Goal: Task Accomplishment & Management: Complete application form

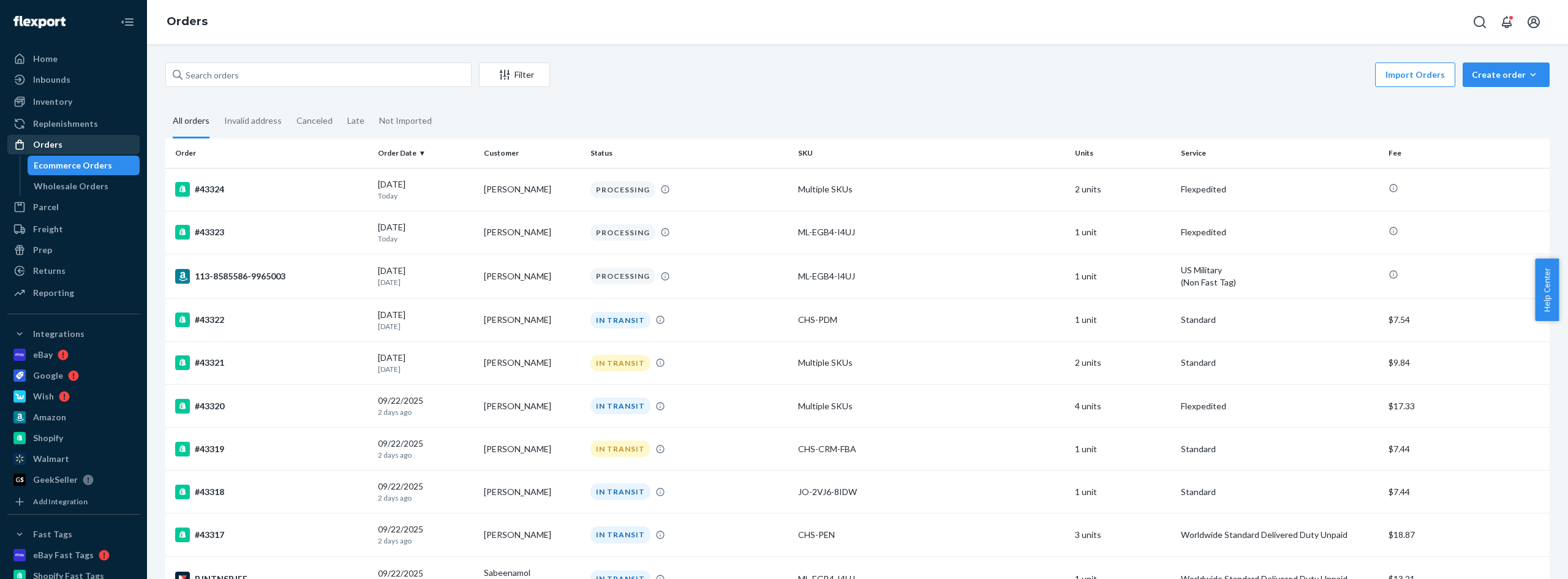
click at [55, 147] on div "Orders" at bounding box center [47, 144] width 29 height 12
click at [188, 69] on input "text" at bounding box center [319, 74] width 307 height 24
type input "[PERSON_NAME]"
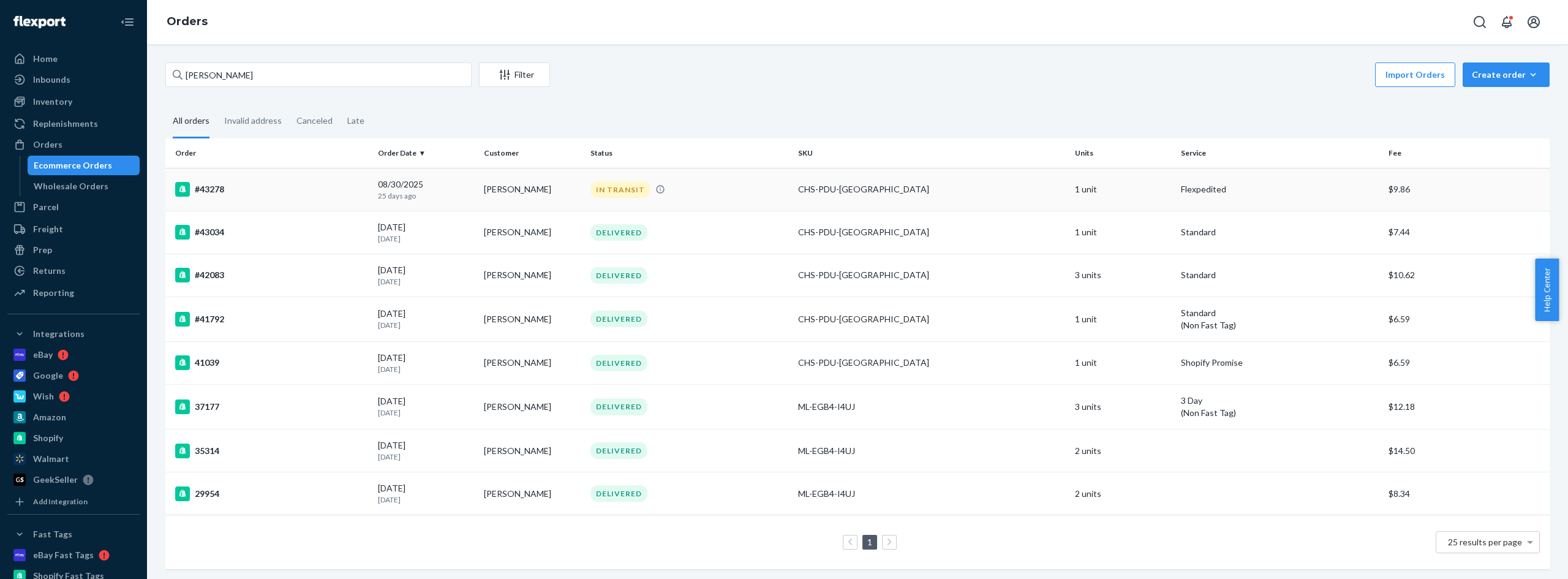
click at [212, 191] on div "#43278" at bounding box center [271, 189] width 193 height 15
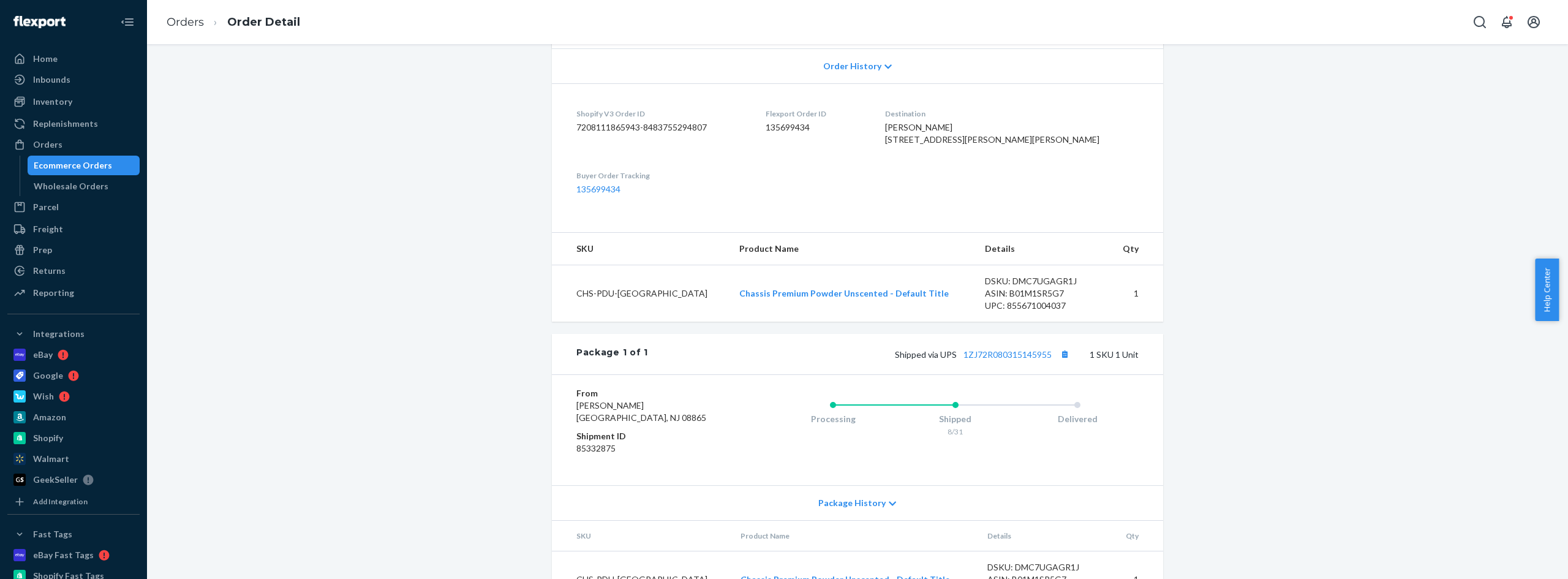
scroll to position [357, 0]
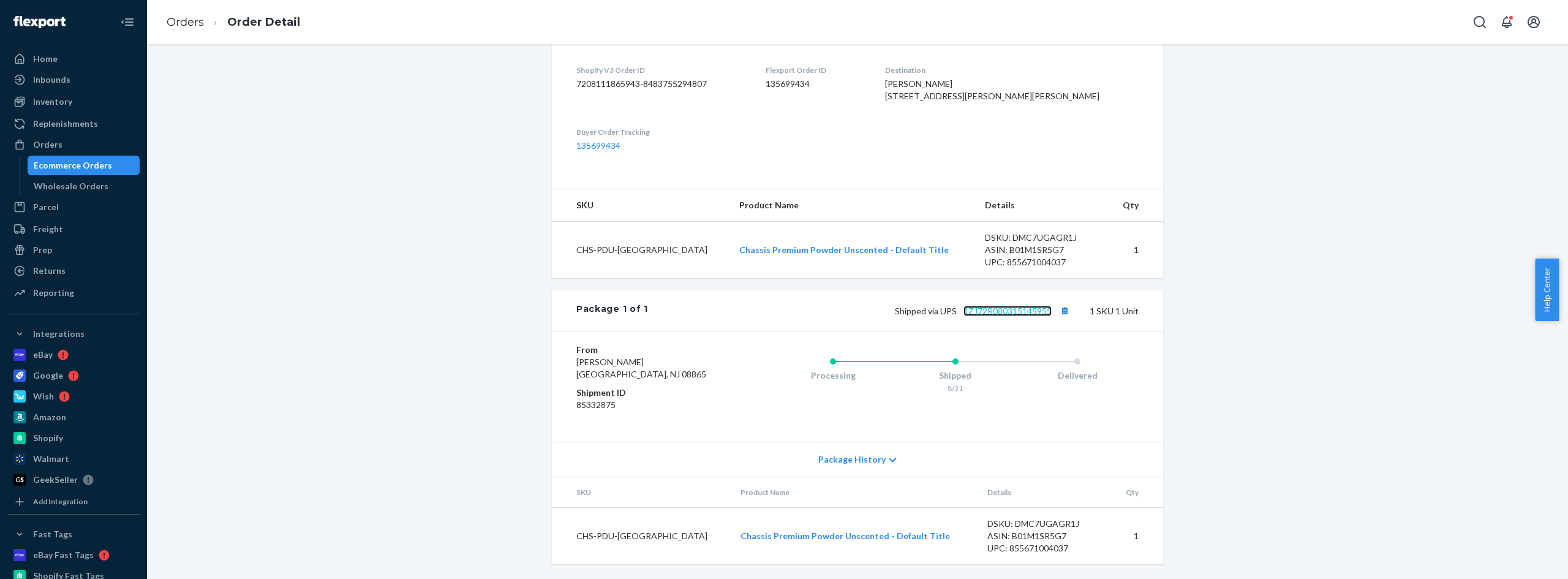
click at [1024, 311] on link "1ZJ72R080315145955" at bounding box center [1008, 311] width 88 height 10
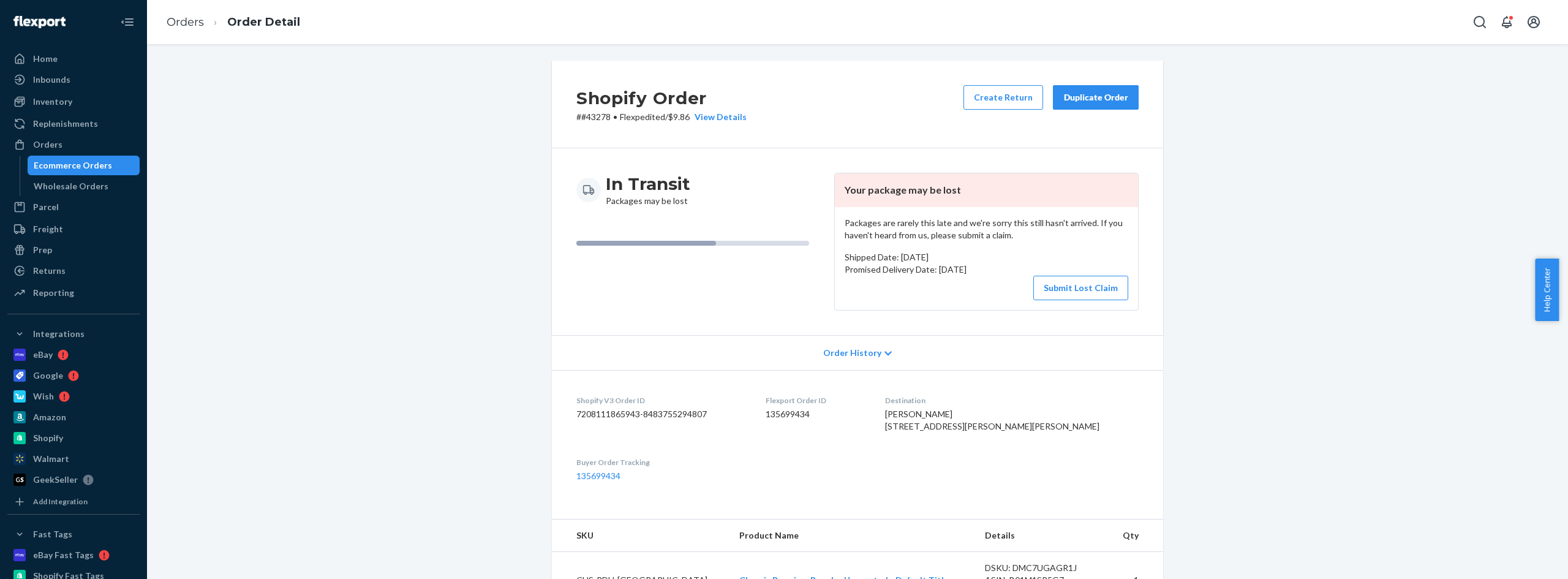
scroll to position [0, 0]
click at [1069, 291] on button "Submit Lost Claim" at bounding box center [1081, 290] width 95 height 24
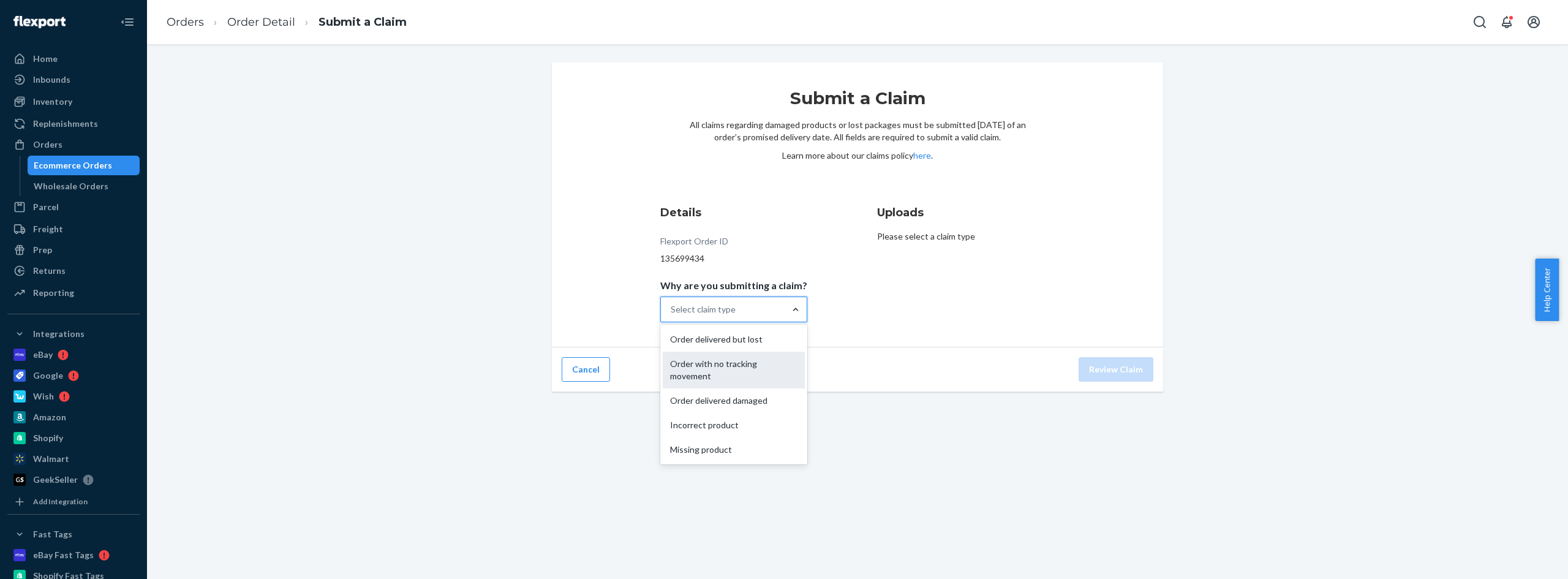
click at [741, 368] on div "Order with no tracking movement" at bounding box center [733, 370] width 142 height 37
click at [672, 315] on input "Why are you submitting a claim? option Order with no tracking movement focused,…" at bounding box center [671, 309] width 1 height 12
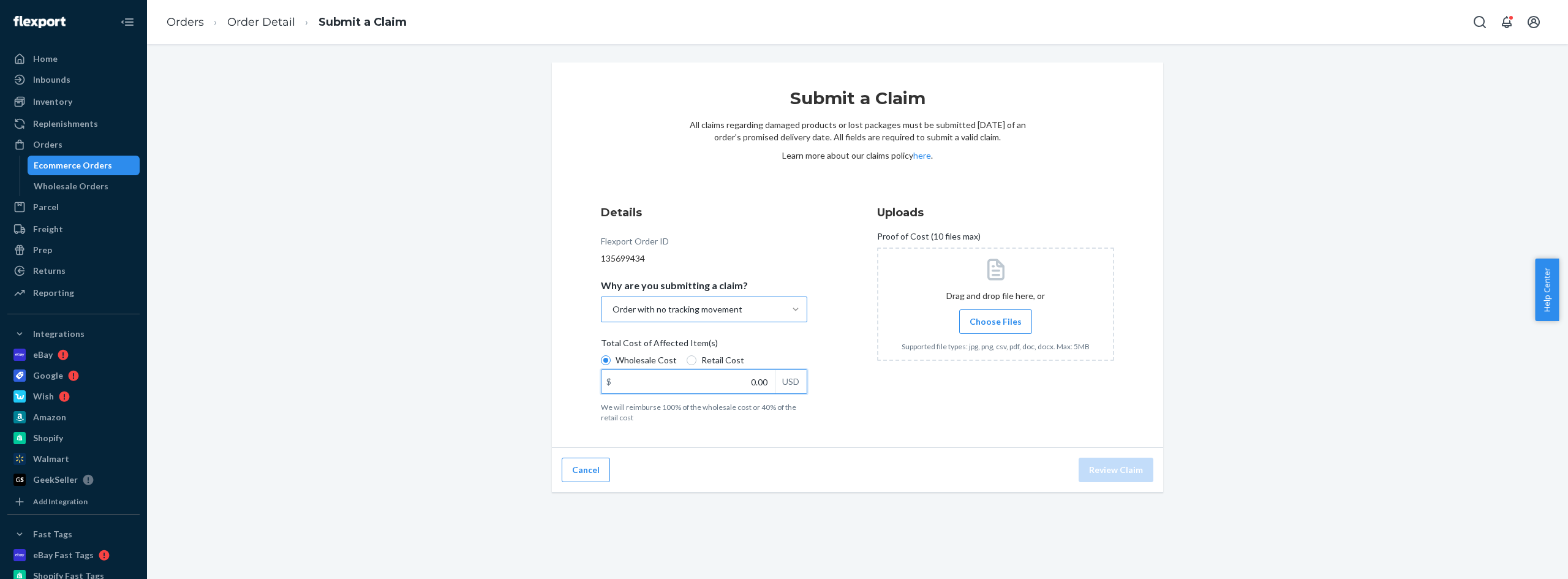
click at [745, 380] on input "0.00" at bounding box center [688, 381] width 174 height 23
type input "9.98"
click at [983, 324] on span "Choose Files" at bounding box center [996, 321] width 52 height 12
click at [996, 324] on input "Choose Files" at bounding box center [996, 322] width 1 height 14
click at [973, 385] on span "Flexport claim order#43278 [DATE].pdf" at bounding box center [983, 390] width 149 height 10
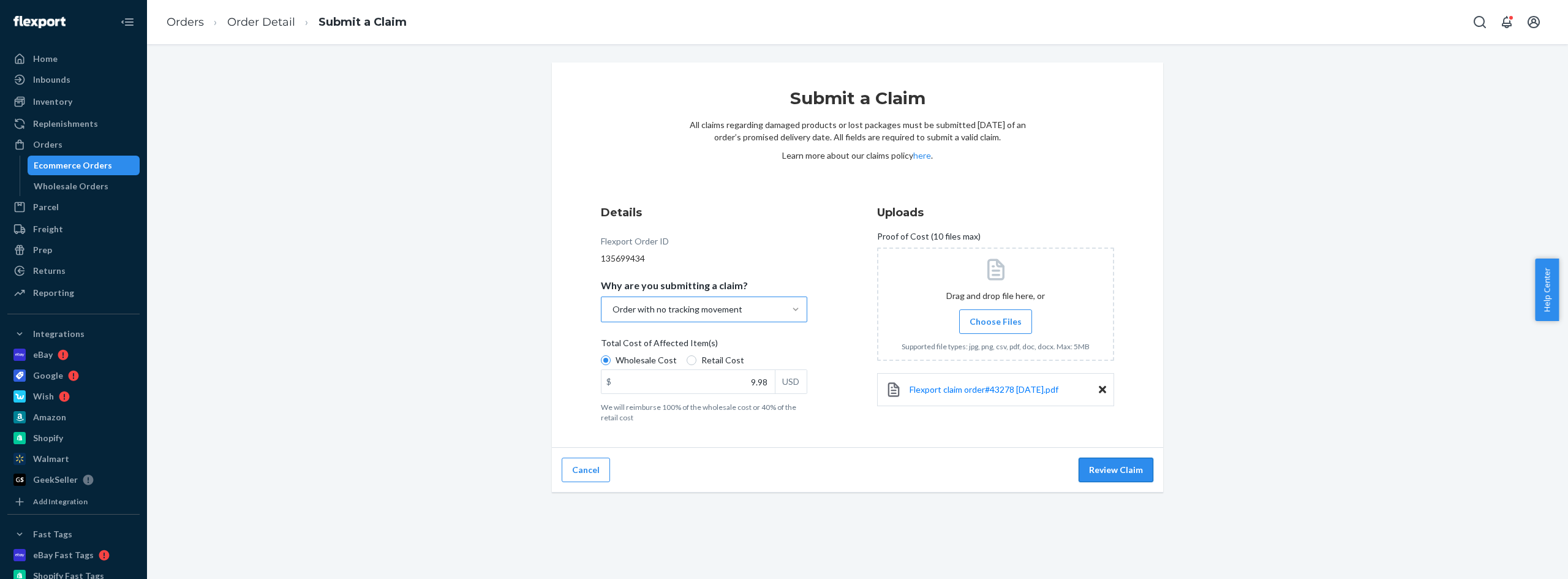
click at [1108, 468] on button "Review Claim" at bounding box center [1116, 470] width 75 height 24
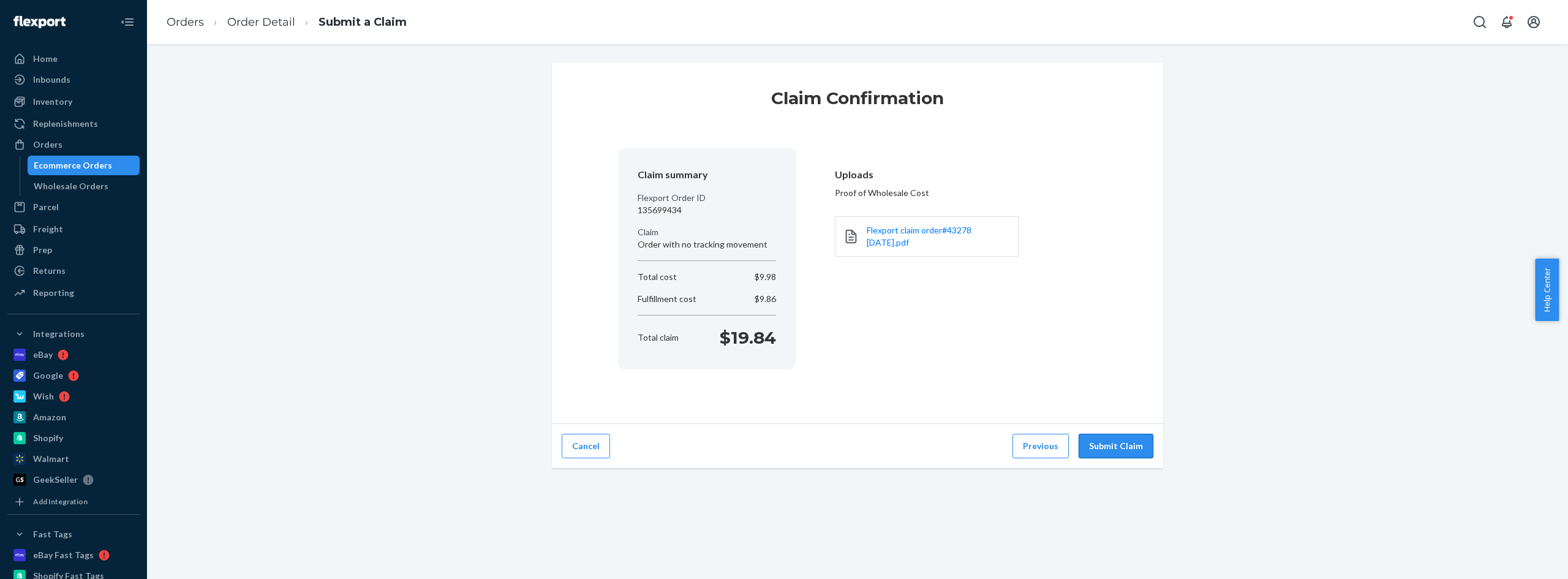
click at [1110, 441] on button "Submit Claim" at bounding box center [1116, 446] width 75 height 24
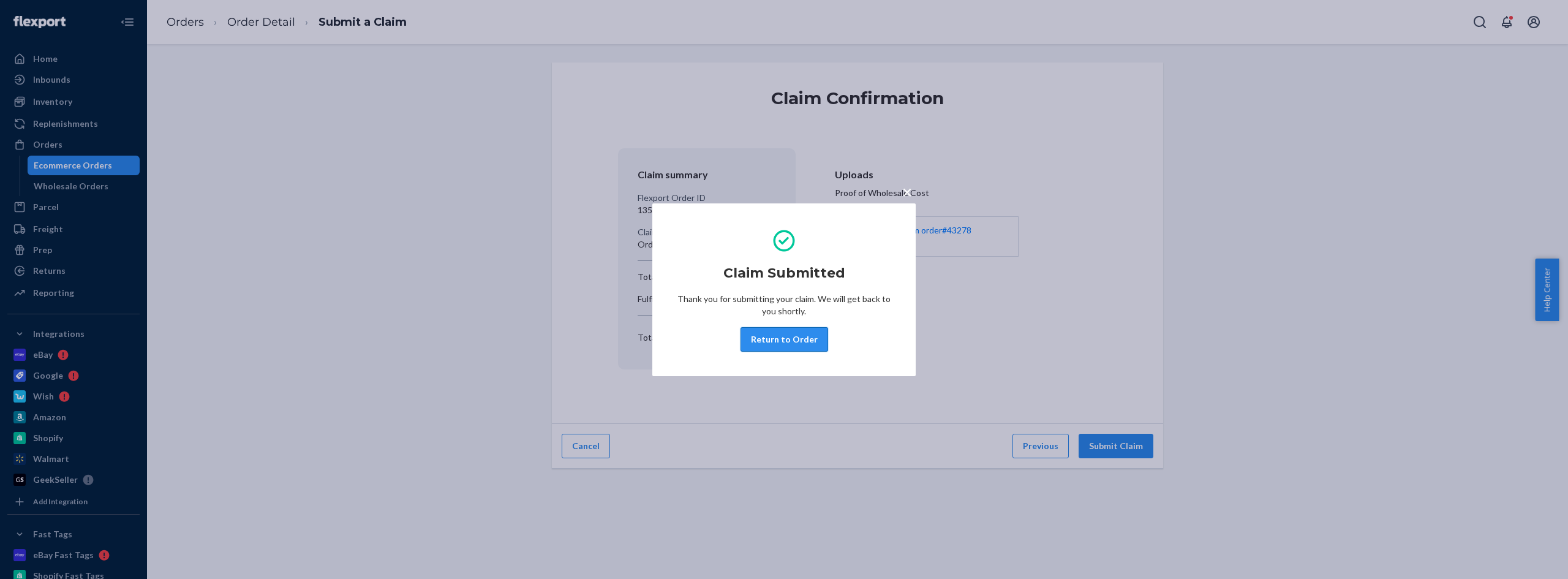
click at [793, 336] on button "Return to Order" at bounding box center [784, 340] width 87 height 24
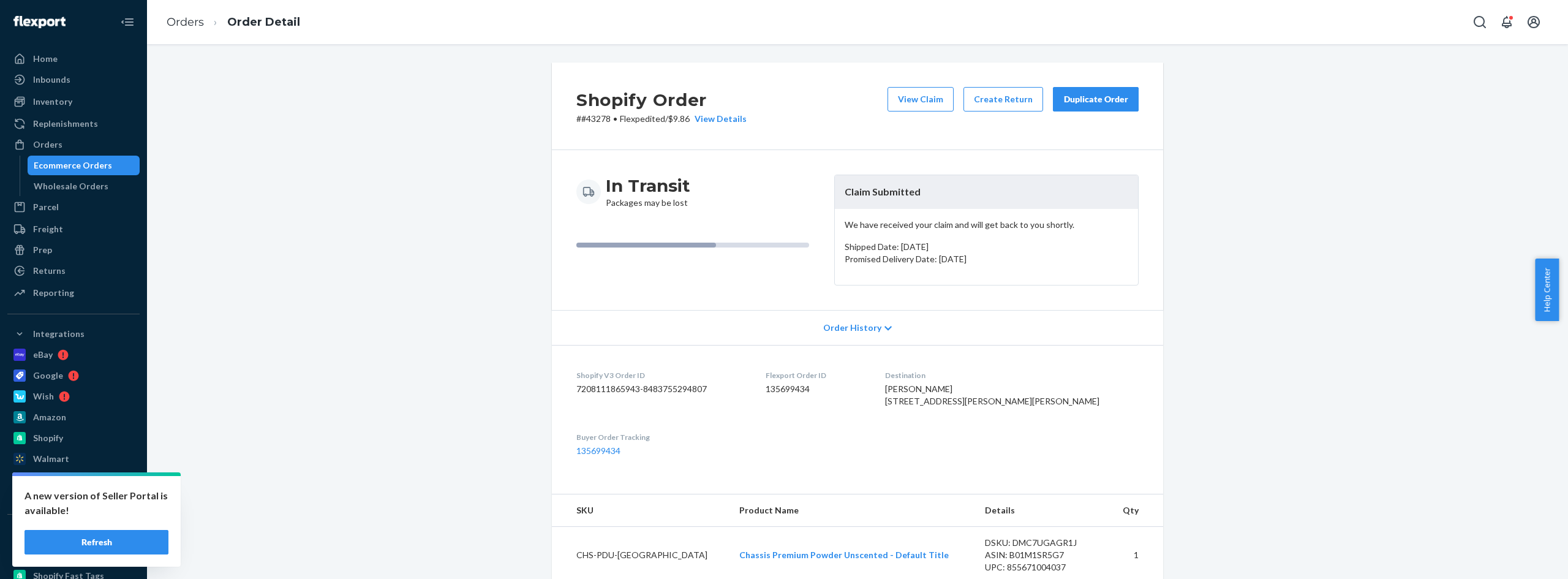
click at [1103, 92] on button "Duplicate Order" at bounding box center [1095, 99] width 85 height 24
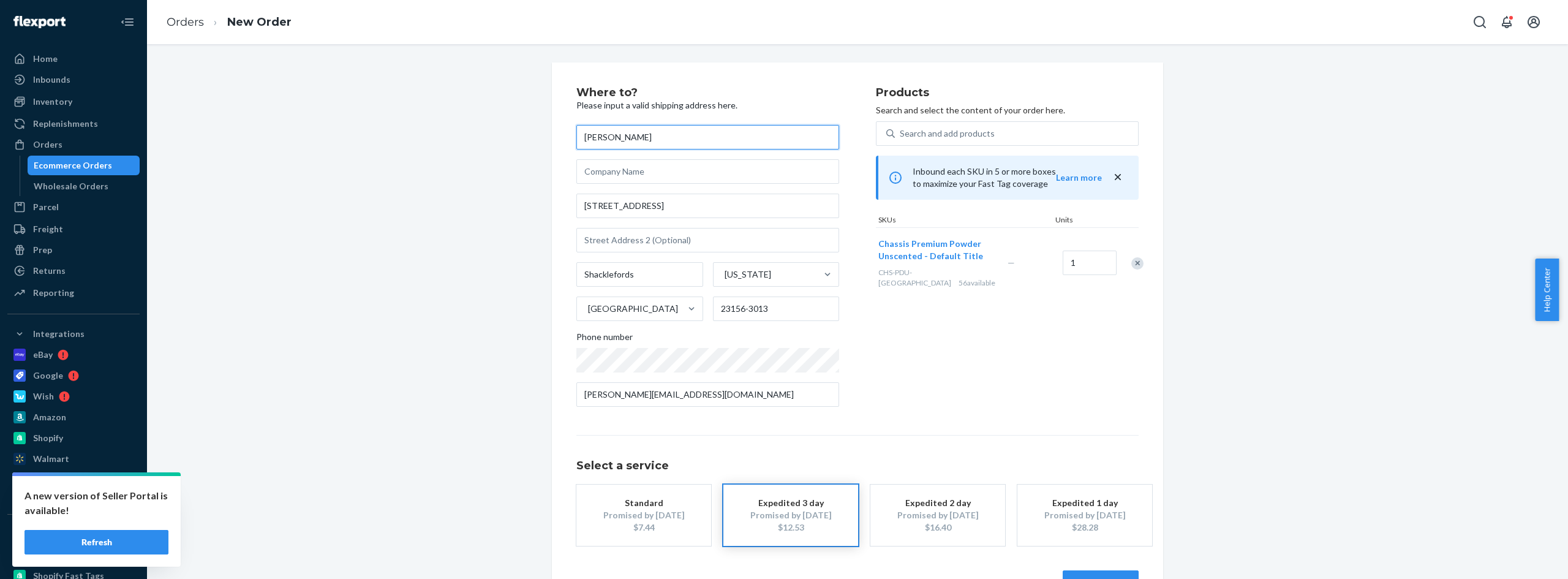
scroll to position [41, 0]
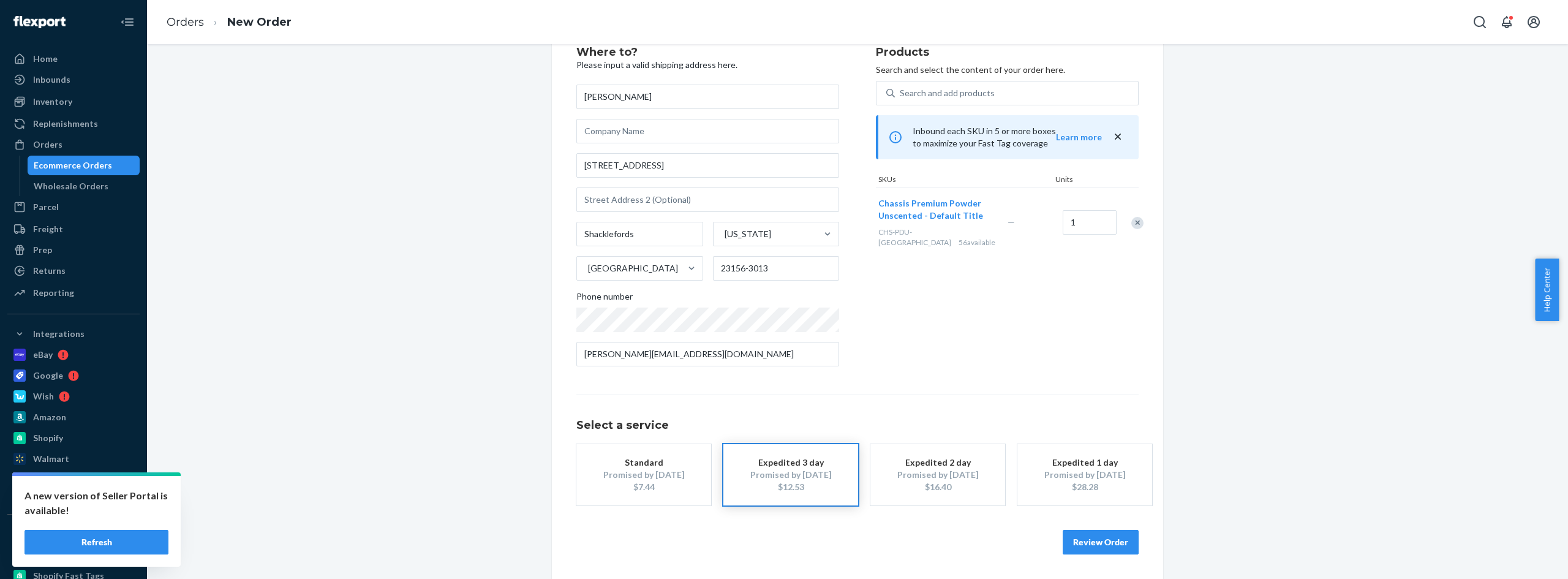
click at [1094, 536] on button "Review Order" at bounding box center [1101, 543] width 76 height 24
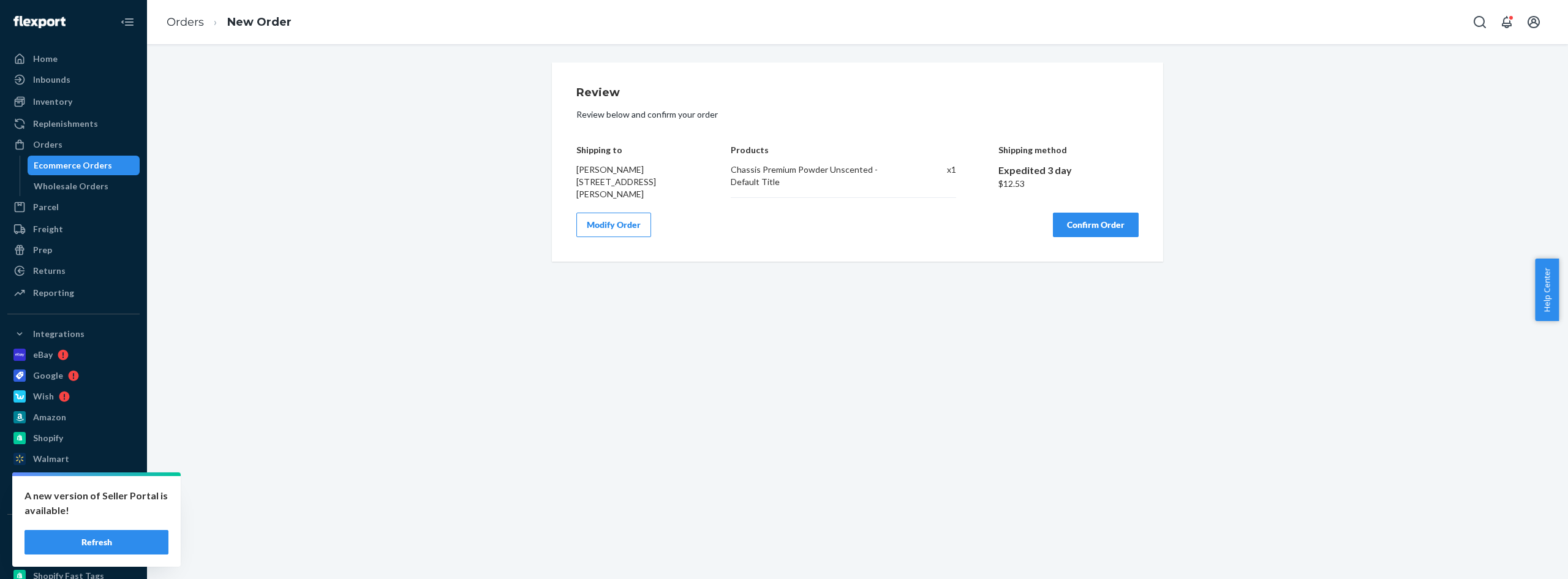
click at [623, 226] on button "Modify Order" at bounding box center [613, 225] width 75 height 24
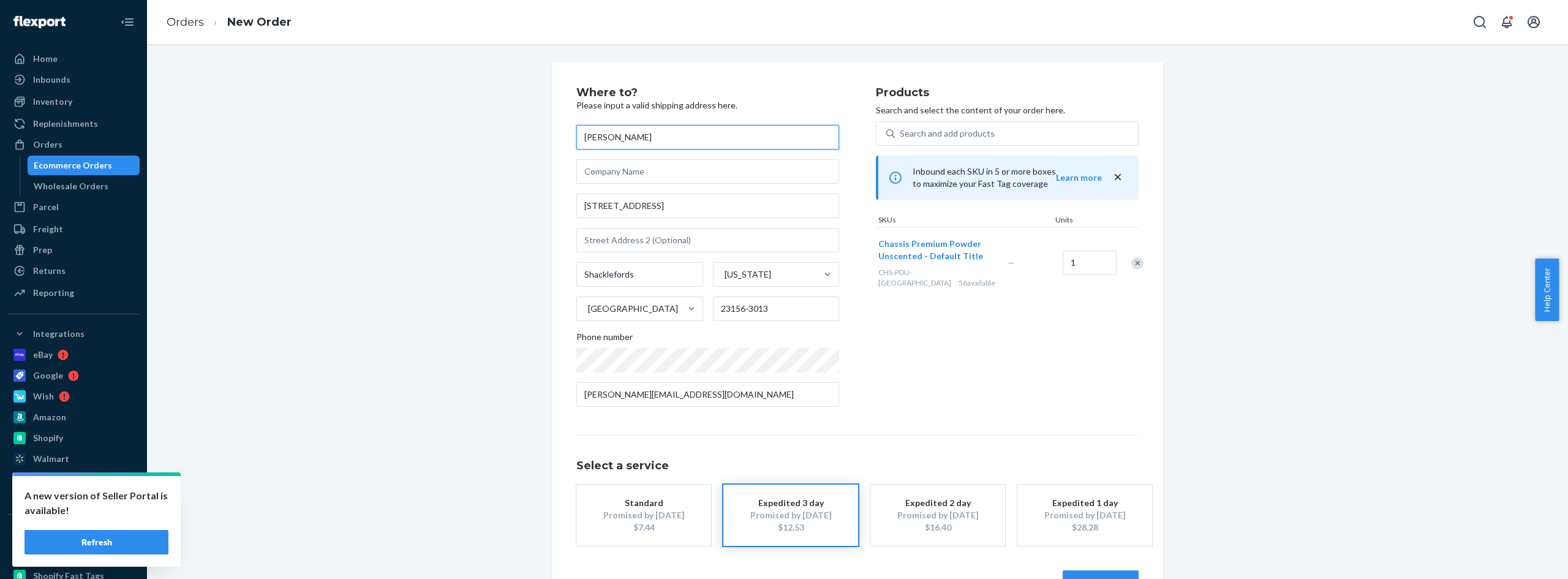
scroll to position [41, 0]
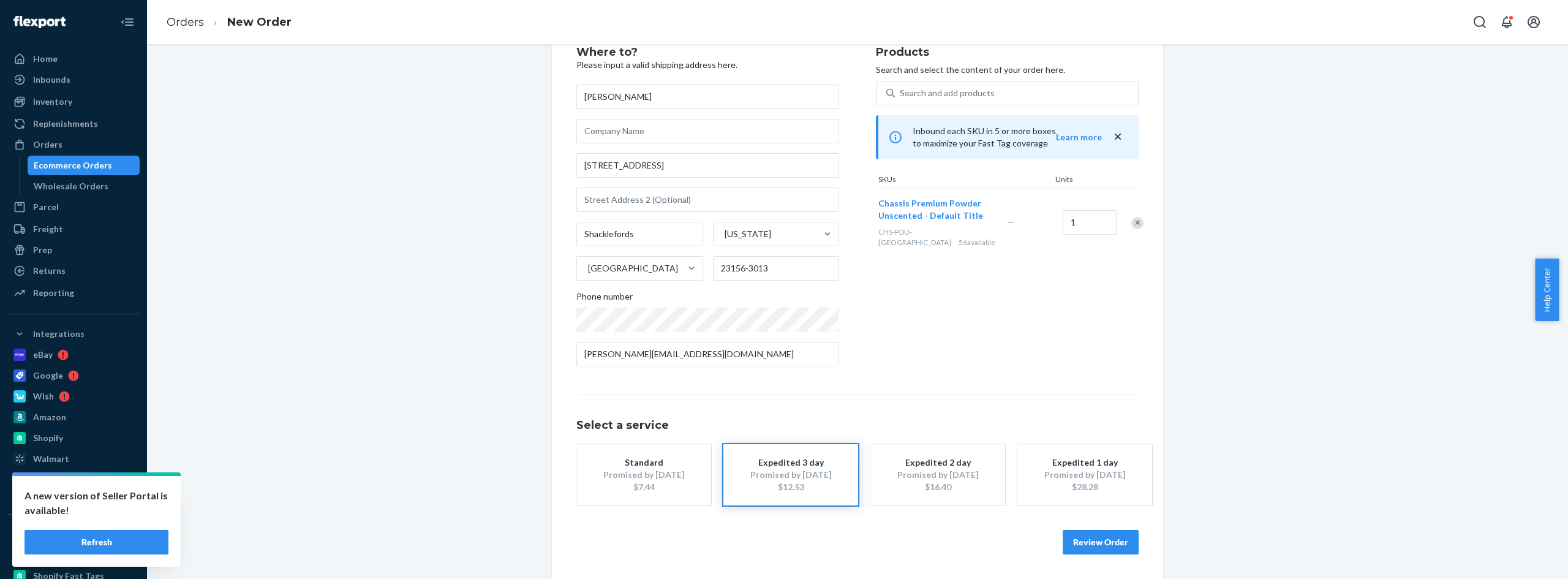
click at [1104, 539] on button "Review Order" at bounding box center [1101, 543] width 76 height 24
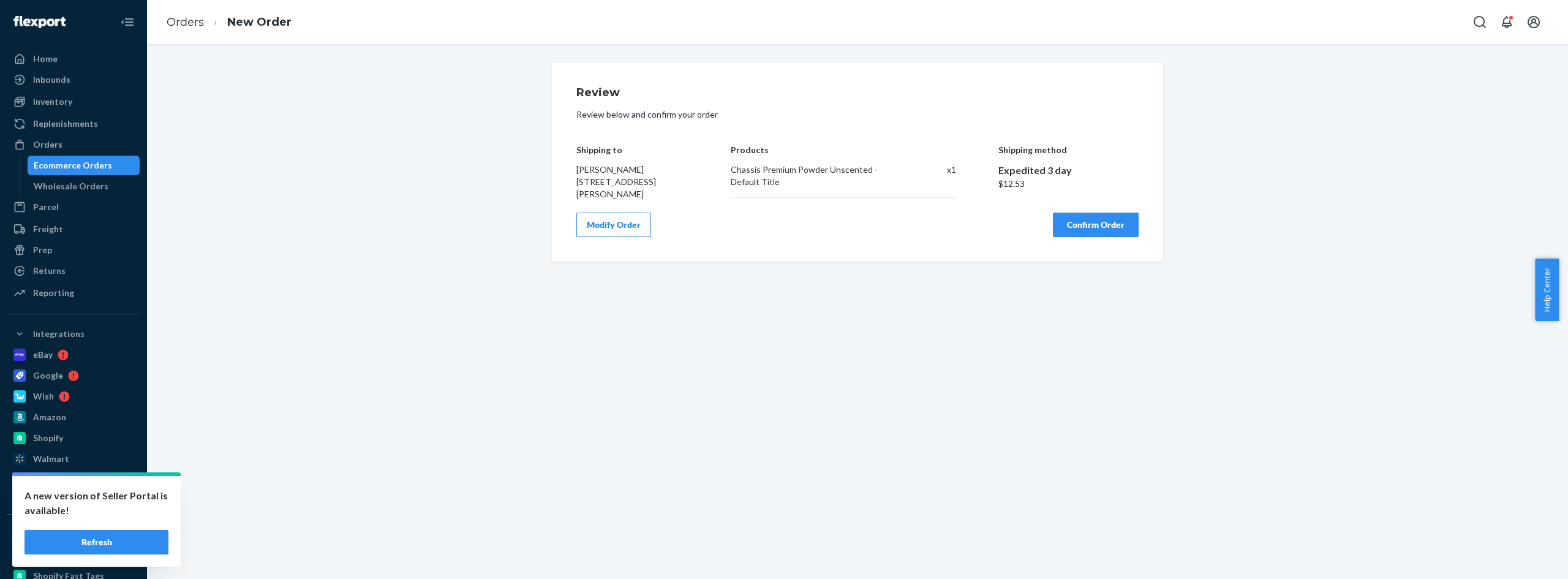
click at [1105, 224] on button "Confirm Order" at bounding box center [1095, 225] width 85 height 24
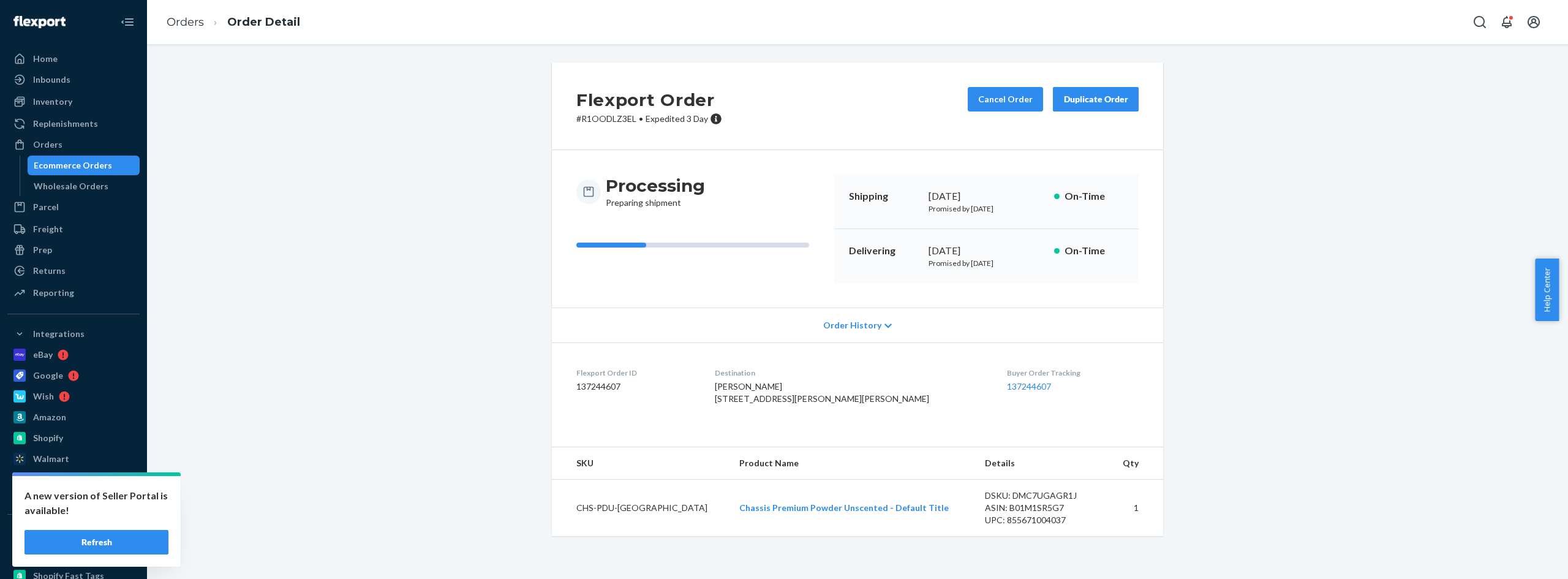
click at [109, 535] on button "Refresh" at bounding box center [96, 543] width 144 height 24
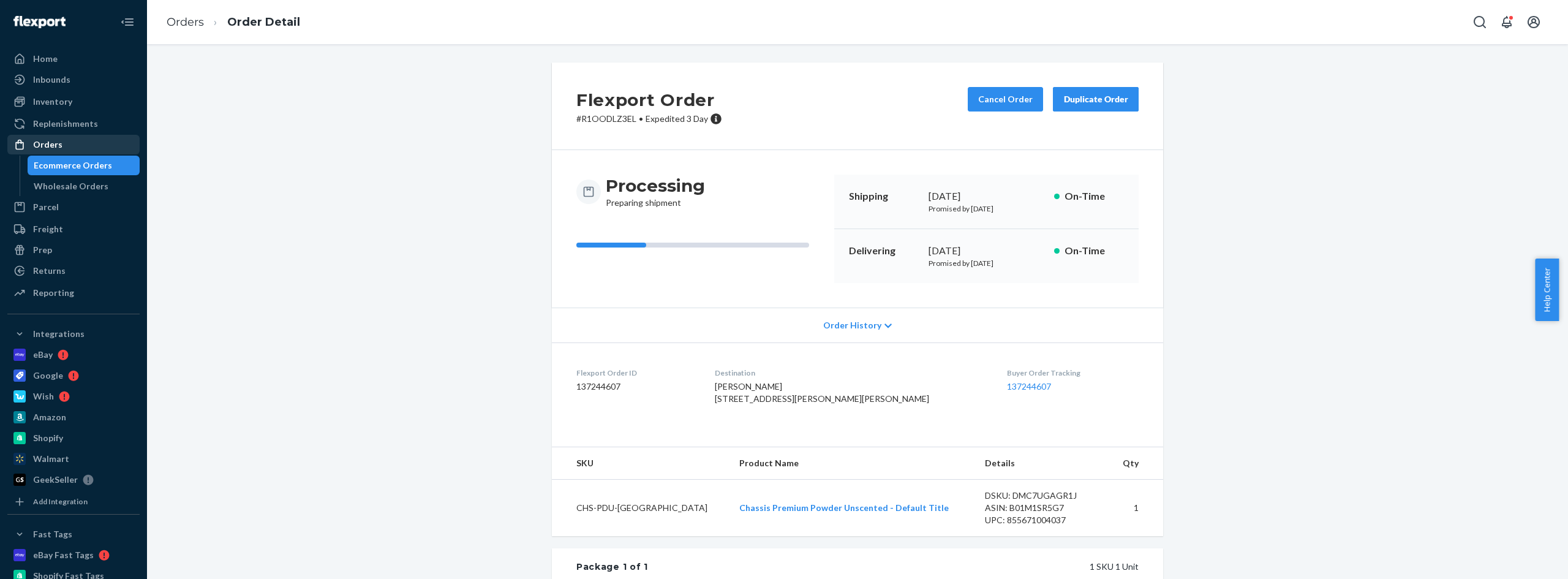
click at [64, 146] on div "Orders" at bounding box center [73, 144] width 130 height 17
